Goal: Task Accomplishment & Management: Manage account settings

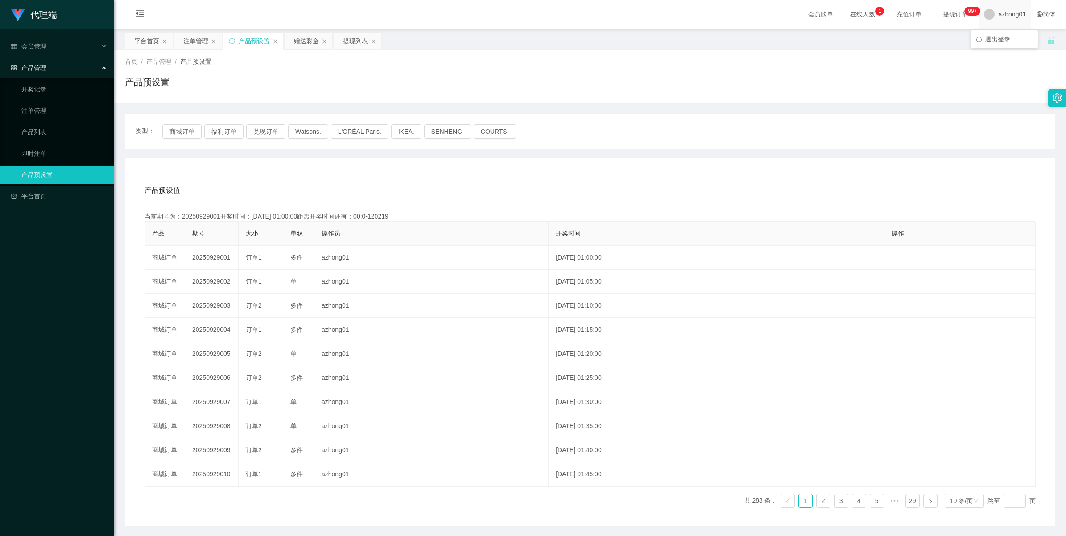
click at [1002, 10] on span "azhong01" at bounding box center [1012, 14] width 28 height 29
click at [993, 41] on span "退出登录" at bounding box center [997, 39] width 25 height 7
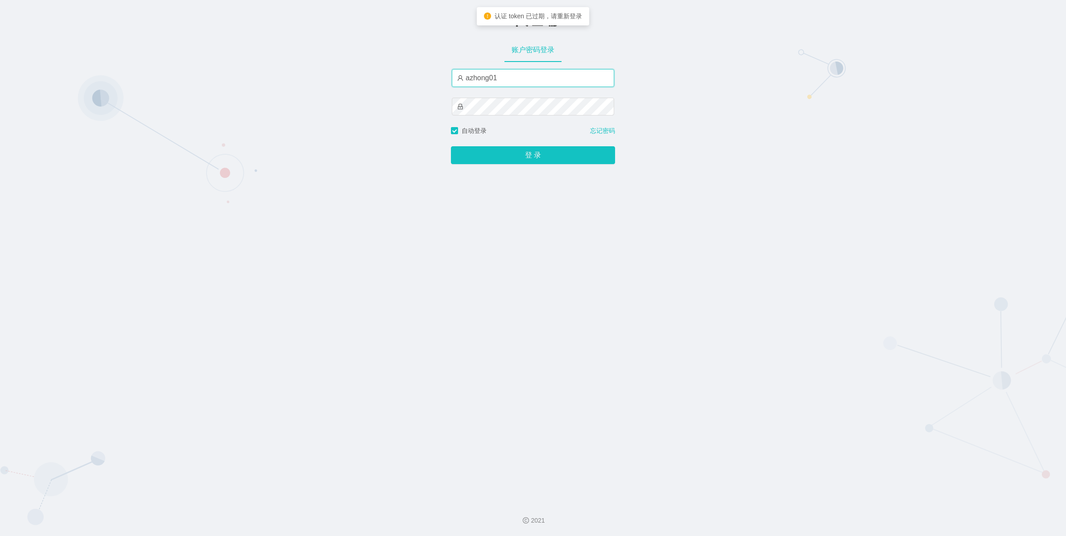
click at [507, 82] on input "azhong01" at bounding box center [533, 78] width 162 height 18
type input "xiaowei01"
click at [521, 152] on button "登 录" at bounding box center [533, 155] width 164 height 18
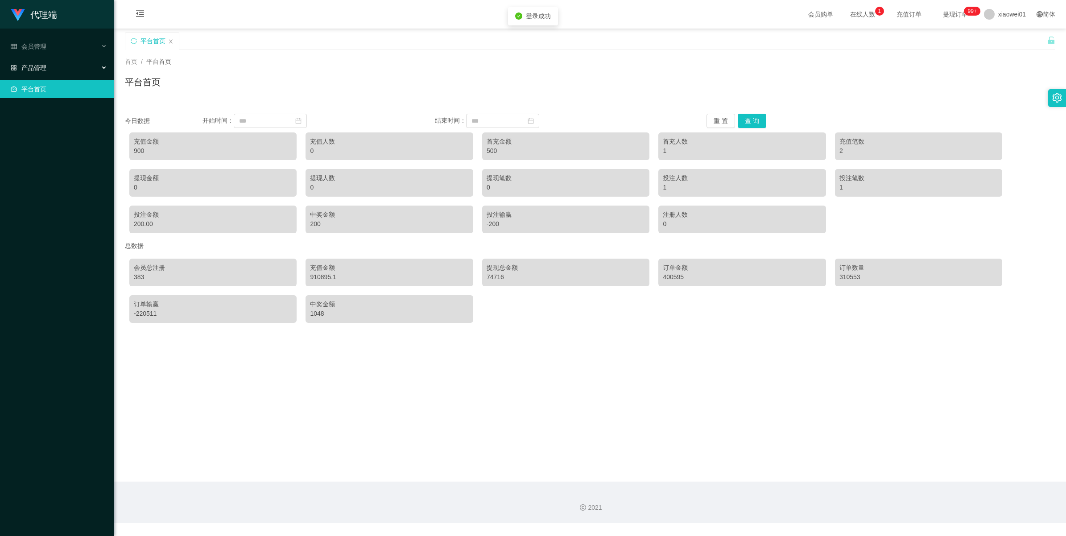
click at [43, 59] on div "产品管理" at bounding box center [57, 68] width 114 height 18
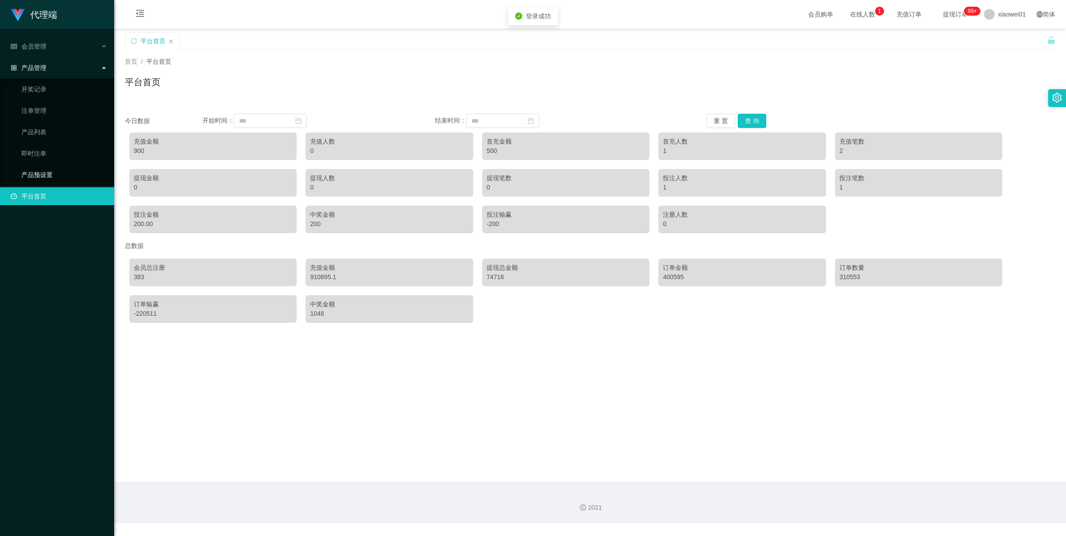
click at [36, 173] on link "产品预设置" at bounding box center [64, 175] width 86 height 18
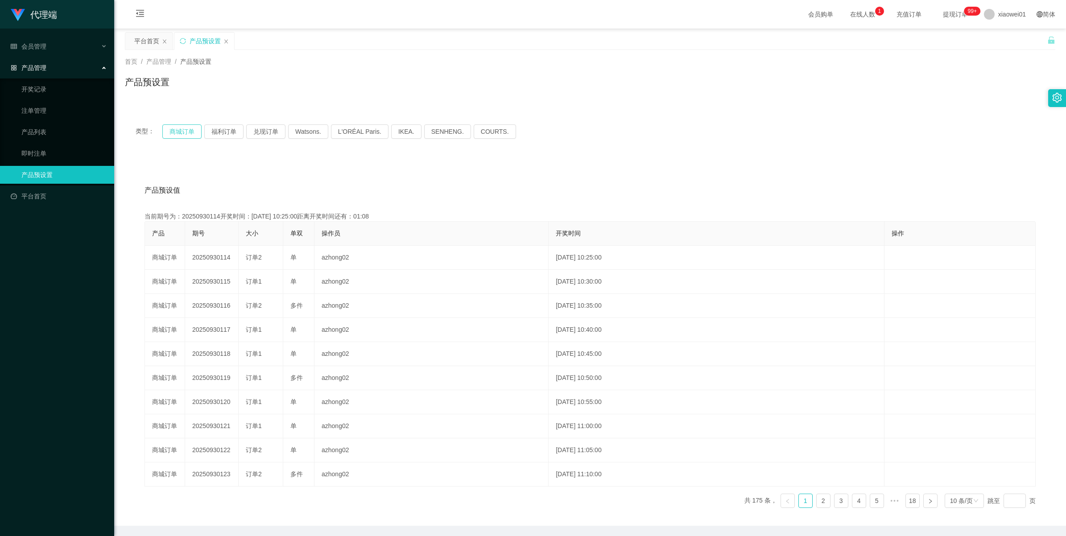
click at [181, 131] on button "商城订单" at bounding box center [181, 131] width 39 height 14
click at [45, 115] on link "注单管理" at bounding box center [64, 111] width 86 height 18
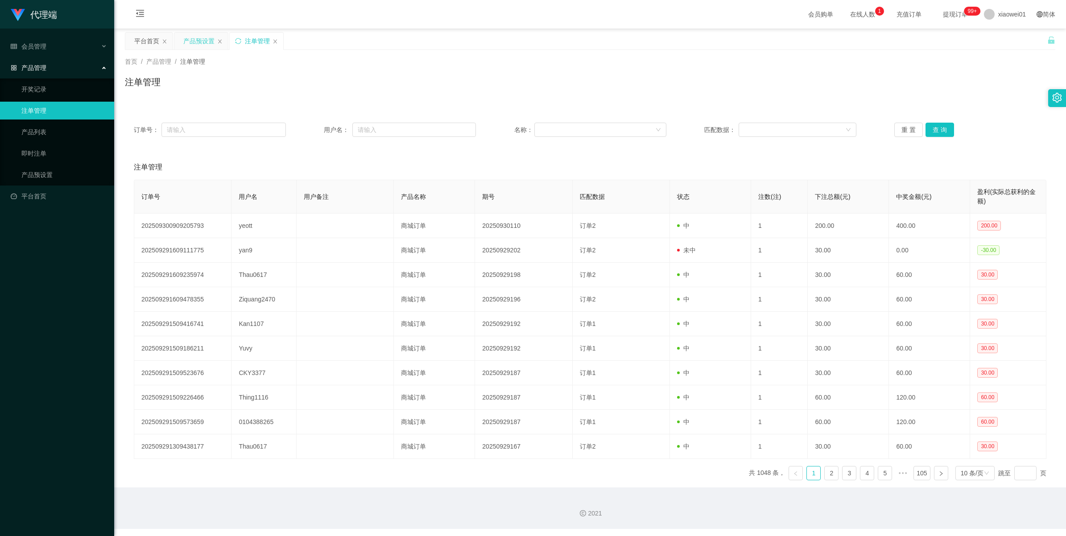
click at [204, 41] on div "产品预设置" at bounding box center [198, 41] width 31 height 17
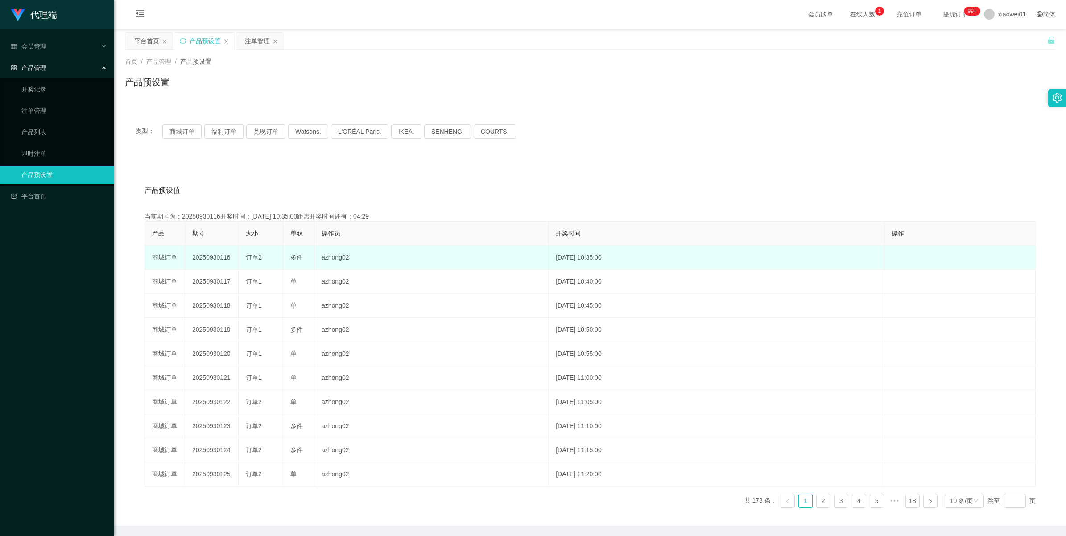
click at [210, 261] on td "20250930116" at bounding box center [212, 258] width 54 height 24
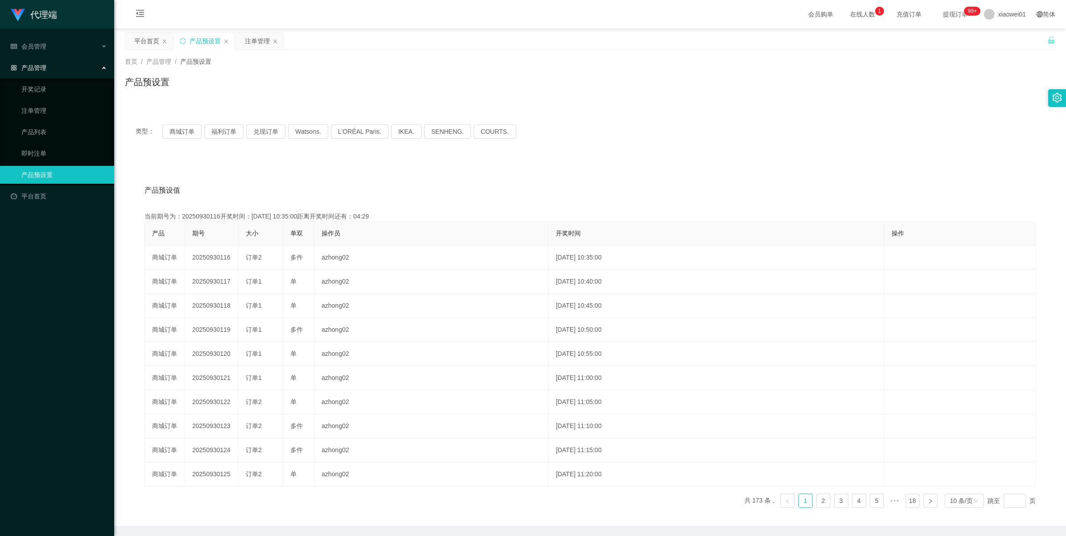
copy td "20250930116"
click at [245, 41] on div "注单管理" at bounding box center [257, 41] width 25 height 17
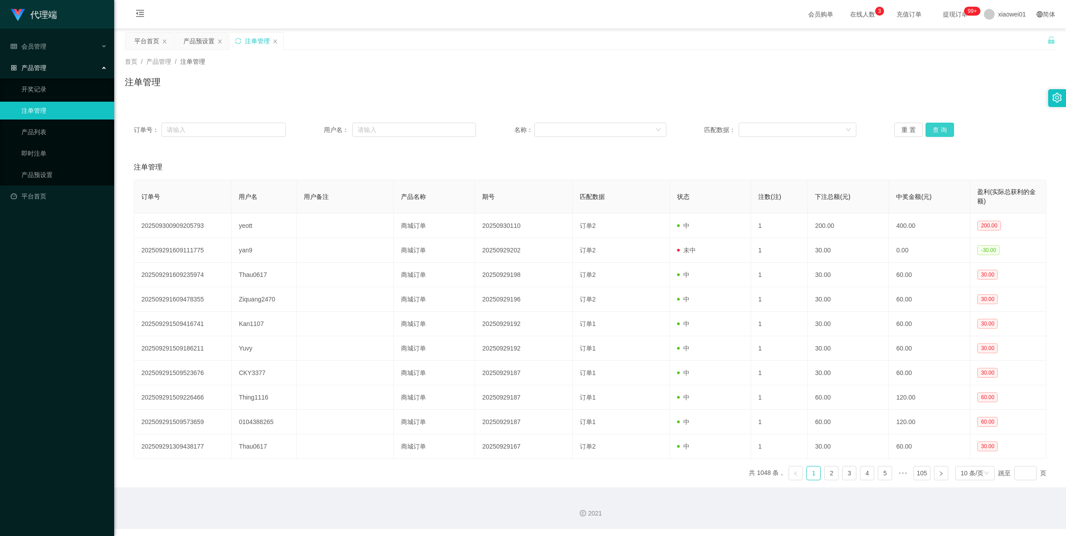
click at [937, 130] on button "查 询" at bounding box center [939, 130] width 29 height 14
click at [937, 130] on div "重 置 查 询" at bounding box center [970, 130] width 152 height 14
click at [937, 130] on button "查 询" at bounding box center [939, 130] width 29 height 14
click at [937, 130] on div "重 置 查 询" at bounding box center [970, 130] width 152 height 14
click at [937, 130] on button "查 询" at bounding box center [939, 130] width 29 height 14
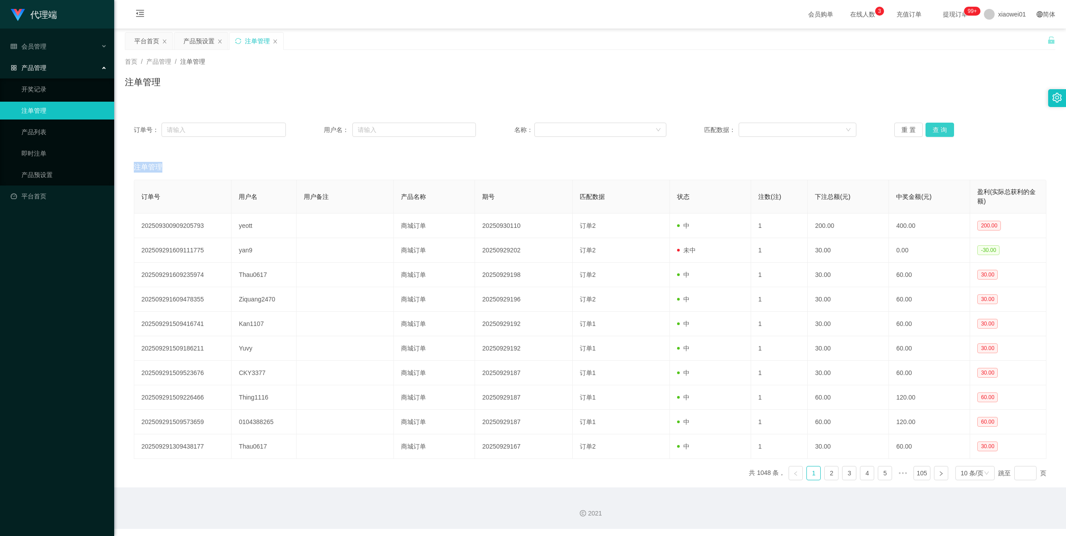
click at [930, 125] on button "查 询" at bounding box center [939, 130] width 29 height 14
click at [930, 125] on div "重 置 查 询" at bounding box center [970, 130] width 152 height 14
click at [930, 125] on button "查 询" at bounding box center [939, 130] width 29 height 14
click at [930, 125] on button "查 询" at bounding box center [944, 130] width 38 height 14
click at [926, 133] on button "查 询" at bounding box center [939, 130] width 29 height 14
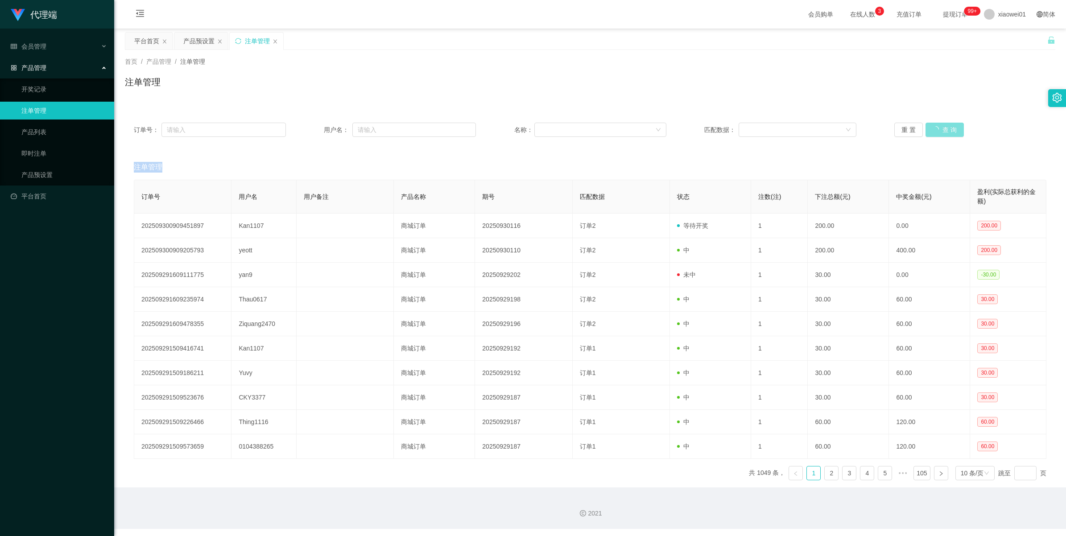
click at [926, 133] on div "重 置 查 询" at bounding box center [970, 130] width 152 height 14
click at [926, 133] on button "查 询" at bounding box center [939, 130] width 29 height 14
click at [926, 133] on div "重 置 查 询" at bounding box center [970, 130] width 152 height 14
click at [926, 133] on button "查 询" at bounding box center [939, 130] width 29 height 14
click at [926, 133] on div "重 置 查 询" at bounding box center [970, 130] width 152 height 14
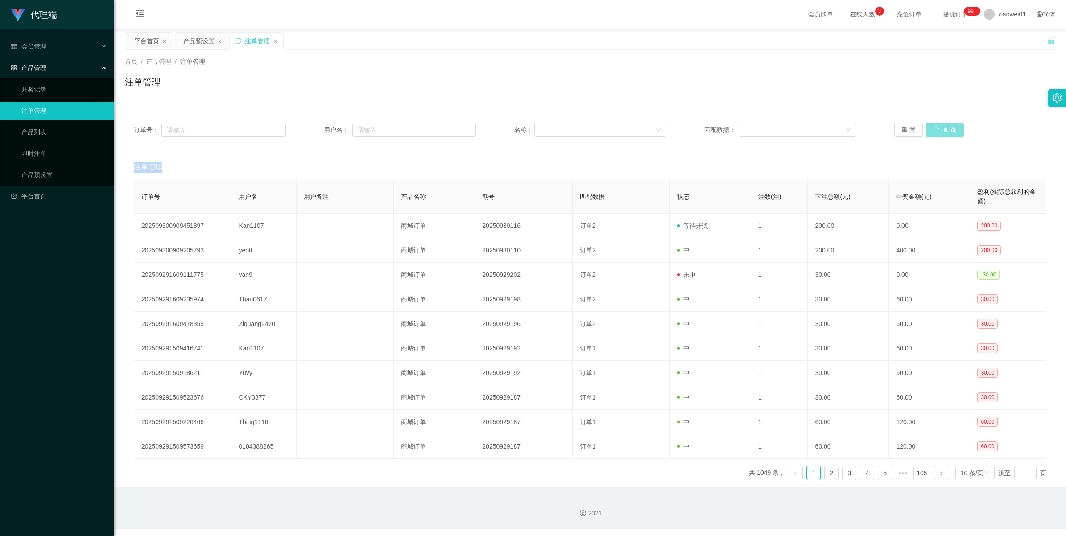
click at [926, 133] on button "查 询" at bounding box center [944, 130] width 38 height 14
click at [926, 133] on div "重 置 查 询" at bounding box center [970, 130] width 152 height 14
click at [926, 133] on button "查 询" at bounding box center [939, 130] width 29 height 14
click at [188, 38] on div "产品预设置" at bounding box center [198, 41] width 31 height 17
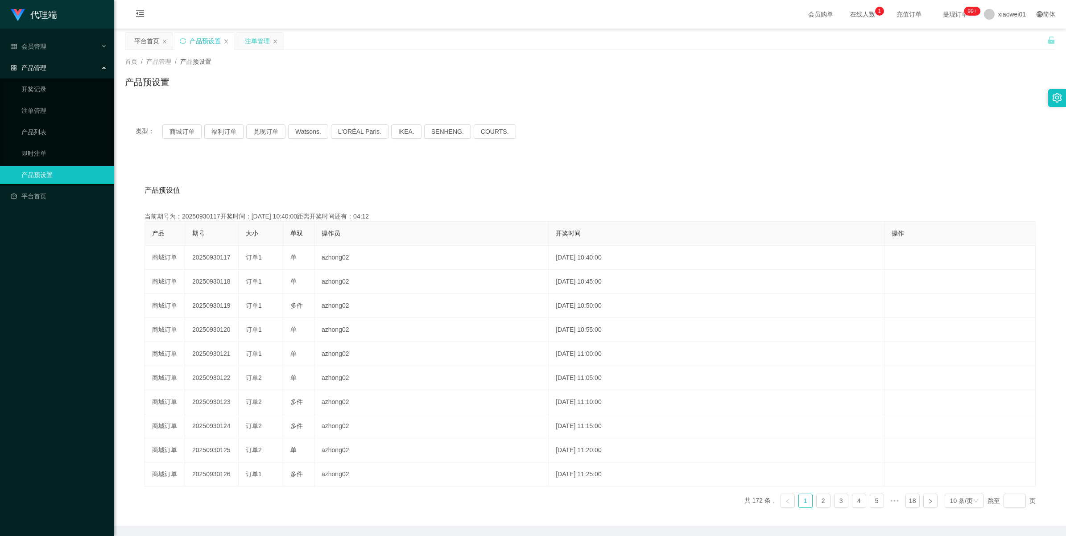
click at [252, 45] on div "注单管理" at bounding box center [257, 41] width 25 height 17
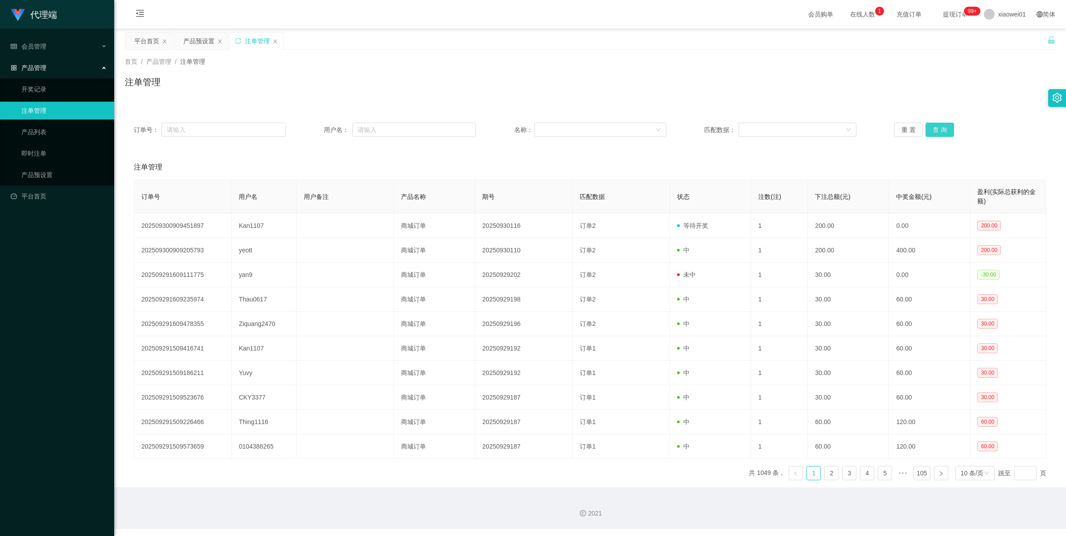
click at [925, 130] on button "查 询" at bounding box center [939, 130] width 29 height 14
click at [923, 130] on div "重 置 查 询" at bounding box center [970, 130] width 152 height 14
click at [925, 130] on button "查 询" at bounding box center [939, 130] width 29 height 14
click at [198, 41] on div "产品预设置" at bounding box center [198, 41] width 31 height 17
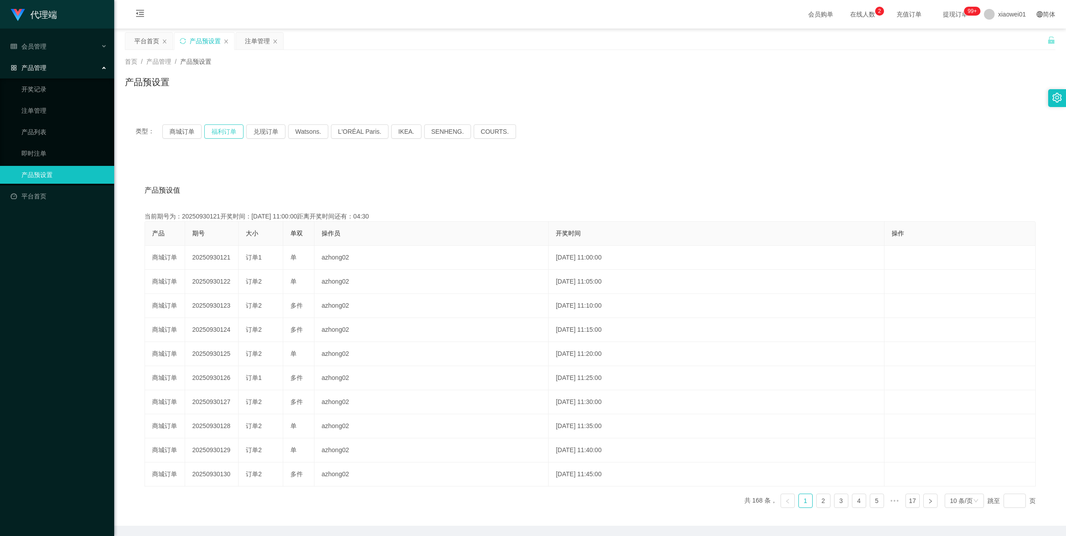
click at [214, 137] on button "福利订单" at bounding box center [223, 131] width 39 height 14
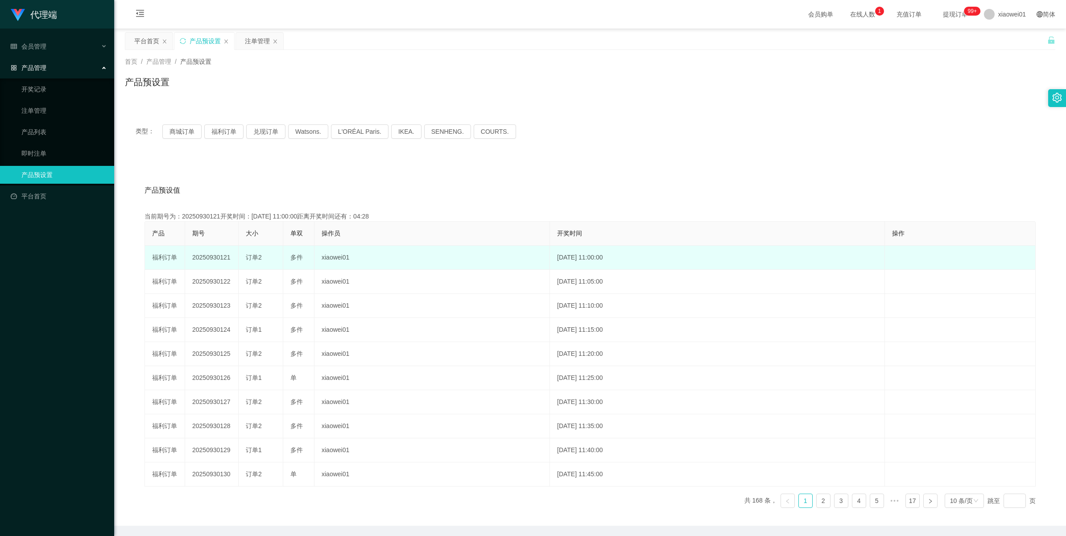
click at [199, 253] on td "20250930121" at bounding box center [212, 258] width 54 height 24
copy td "20250930121"
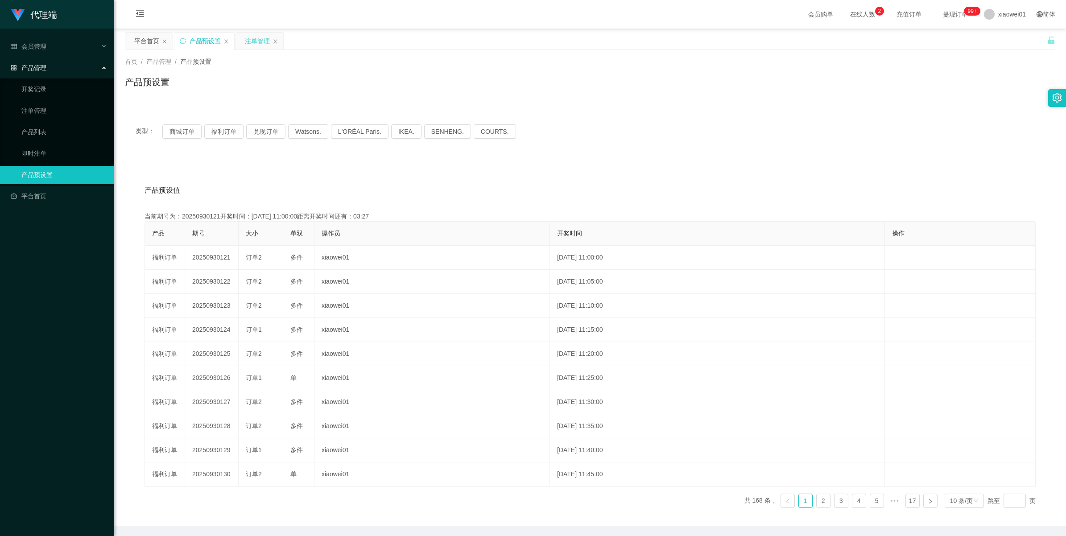
click at [248, 38] on div "注单管理" at bounding box center [257, 41] width 25 height 17
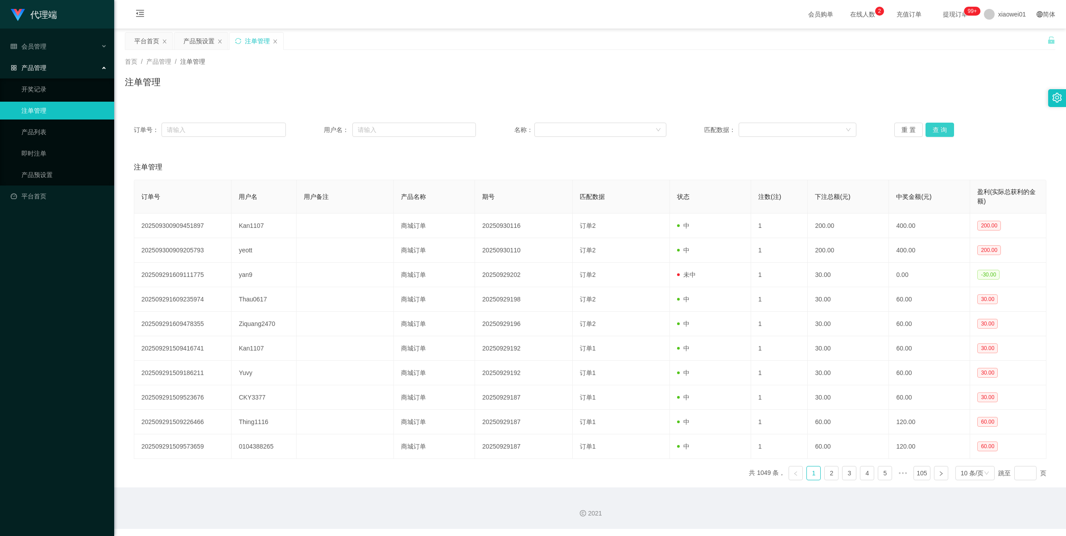
click at [927, 136] on button "查 询" at bounding box center [939, 130] width 29 height 14
click at [927, 136] on div "重 置 查 询" at bounding box center [970, 130] width 152 height 14
click at [927, 136] on button "查 询" at bounding box center [939, 130] width 29 height 14
click at [927, 136] on div "重 置 查 询" at bounding box center [970, 130] width 152 height 14
click at [927, 136] on button "查 询" at bounding box center [939, 130] width 29 height 14
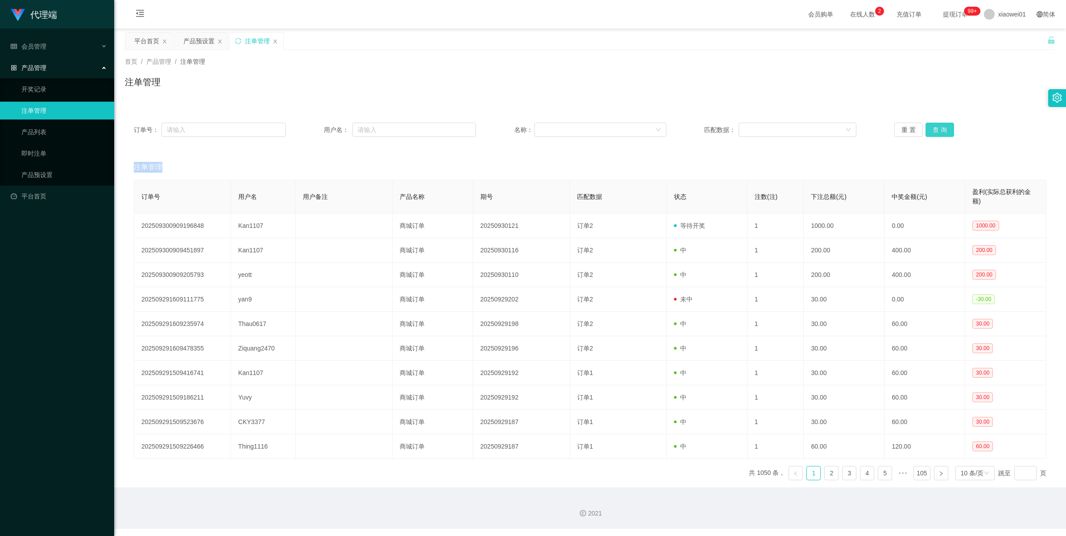
click at [927, 136] on div "重 置 查 询" at bounding box center [970, 130] width 152 height 14
